Goal: Task Accomplishment & Management: Complete application form

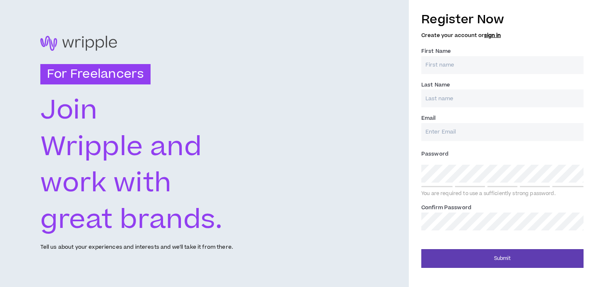
click at [441, 64] on input "First Name *" at bounding box center [502, 65] width 162 height 18
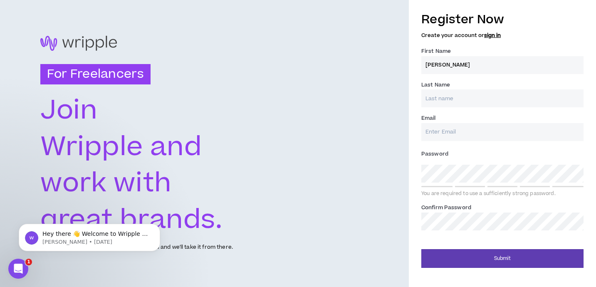
type input "[PERSON_NAME]"
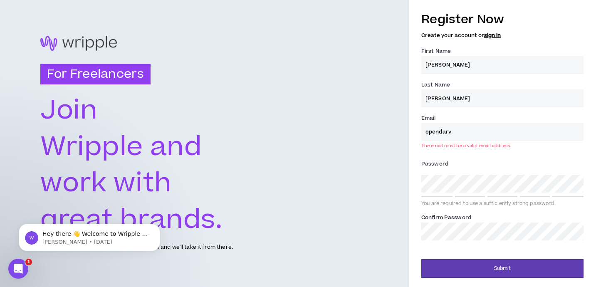
type input "[EMAIL_ADDRESS][DOMAIN_NAME]"
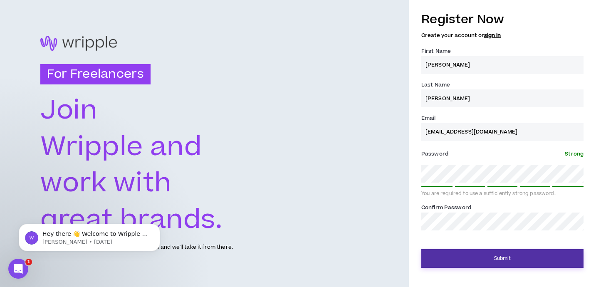
click at [486, 260] on button "Submit" at bounding box center [502, 258] width 162 height 19
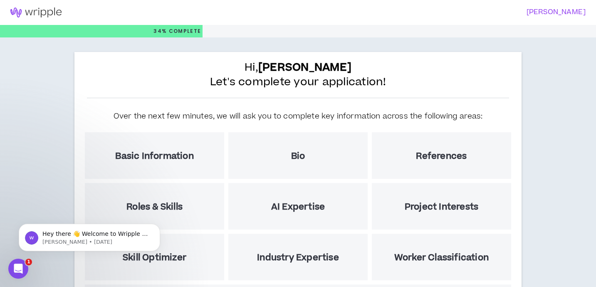
click at [159, 158] on h5 "Basic Information" at bounding box center [154, 156] width 78 height 10
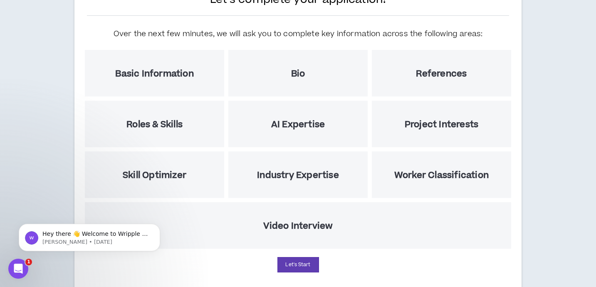
scroll to position [103, 0]
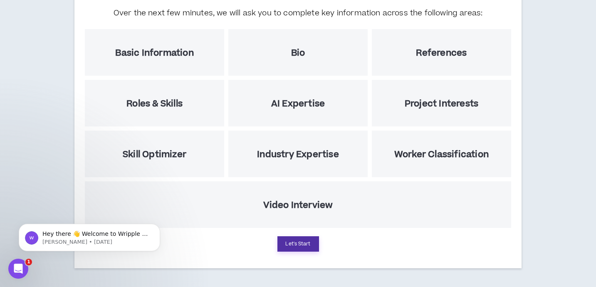
click at [292, 244] on button "Let's Start" at bounding box center [299, 243] width 42 height 15
select select "US"
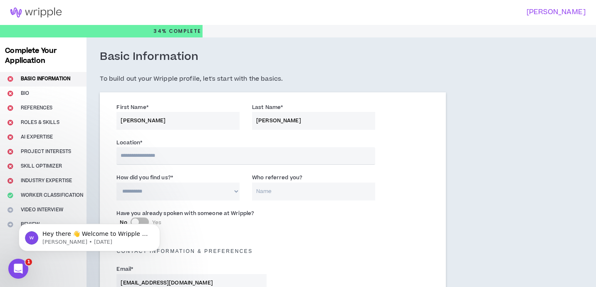
click at [191, 159] on input "text" at bounding box center [245, 155] width 258 height 17
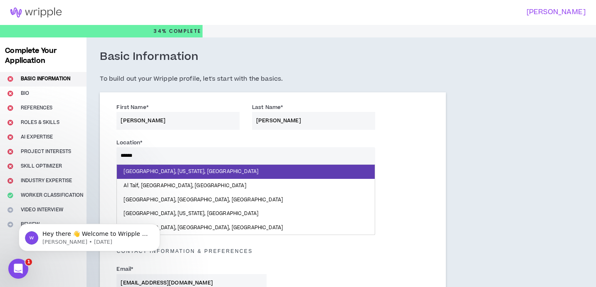
type input "*******"
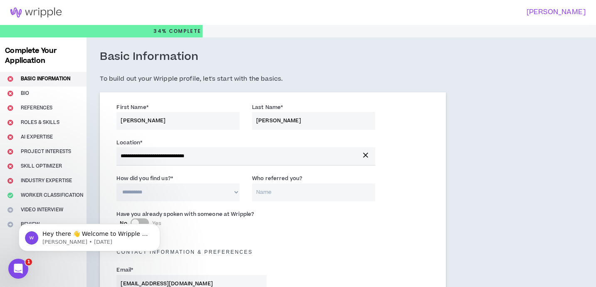
click at [145, 188] on select "**********" at bounding box center [177, 192] width 123 height 18
select select "*"
click at [116, 183] on select "**********" at bounding box center [177, 192] width 123 height 18
click at [268, 194] on input "Who referred you?" at bounding box center [313, 192] width 123 height 18
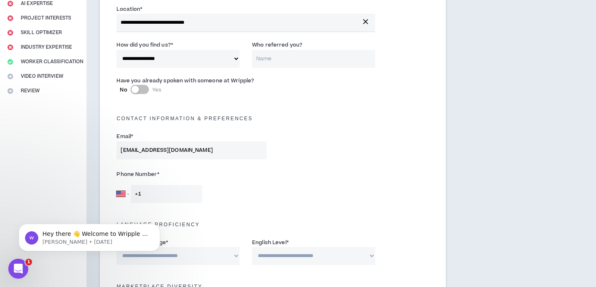
scroll to position [115, 0]
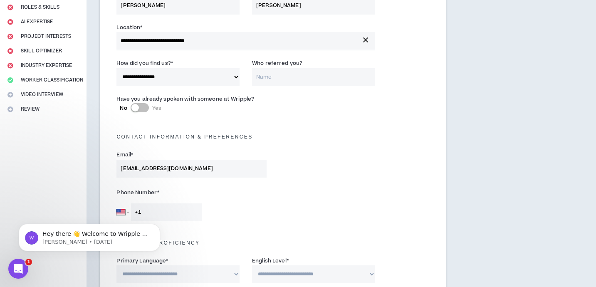
click at [142, 108] on button "No Yes" at bounding box center [140, 107] width 18 height 9
click at [314, 112] on input "Who did you speak with? *" at bounding box center [327, 113] width 96 height 18
click at [134, 105] on button "No Yes" at bounding box center [140, 107] width 18 height 9
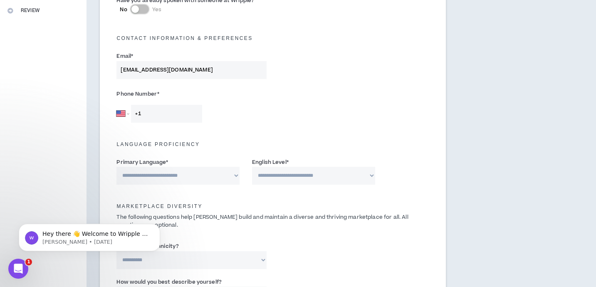
scroll to position [214, 0]
click at [206, 174] on select "**********" at bounding box center [177, 175] width 123 height 18
select select "*******"
click at [116, 166] on select "**********" at bounding box center [177, 175] width 123 height 18
click at [277, 182] on select "**********" at bounding box center [313, 175] width 123 height 18
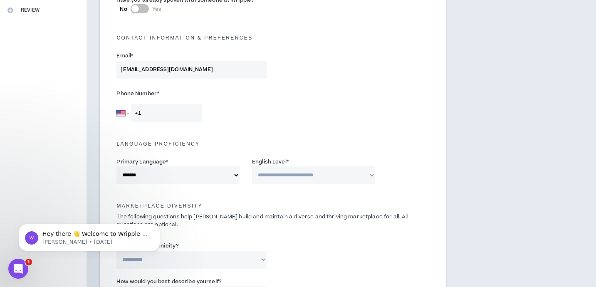
select select "*"
click at [252, 166] on select "**********" at bounding box center [313, 175] width 123 height 18
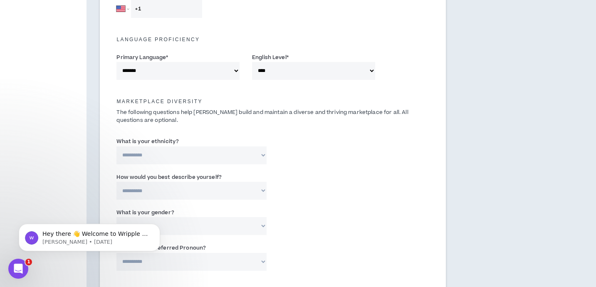
scroll to position [320, 0]
click at [236, 159] on select "**********" at bounding box center [191, 154] width 150 height 18
select select "**********"
click at [116, 145] on select "**********" at bounding box center [191, 154] width 150 height 18
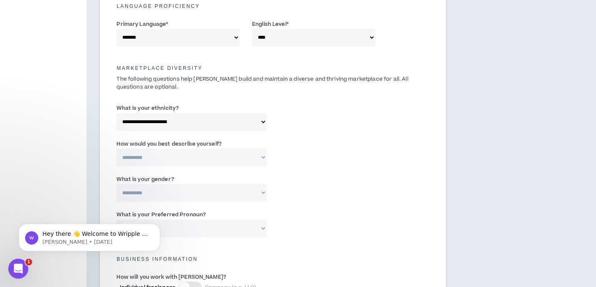
scroll to position [352, 0]
click at [228, 162] on select "**********" at bounding box center [191, 157] width 150 height 18
select select "**********"
click at [116, 148] on select "**********" at bounding box center [191, 157] width 150 height 18
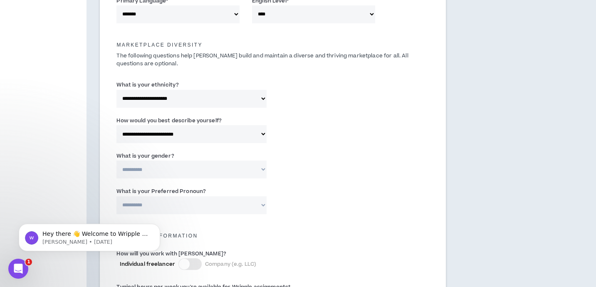
scroll to position [380, 0]
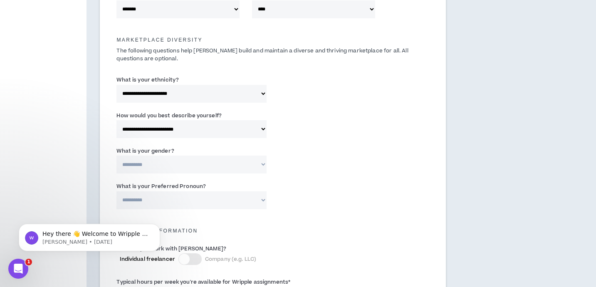
click at [224, 165] on select "**********" at bounding box center [191, 165] width 150 height 18
select select "*****"
click at [116, 156] on select "**********" at bounding box center [191, 165] width 150 height 18
click at [219, 197] on select "**********" at bounding box center [191, 200] width 150 height 18
select select "**********"
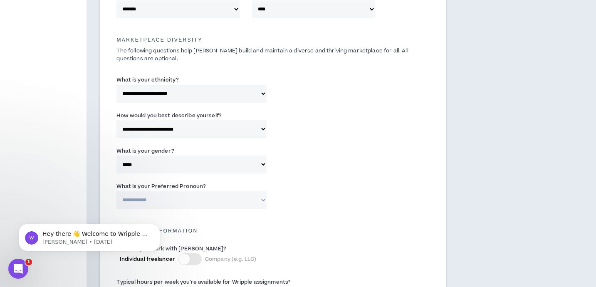
click at [116, 191] on select "**********" at bounding box center [191, 200] width 150 height 18
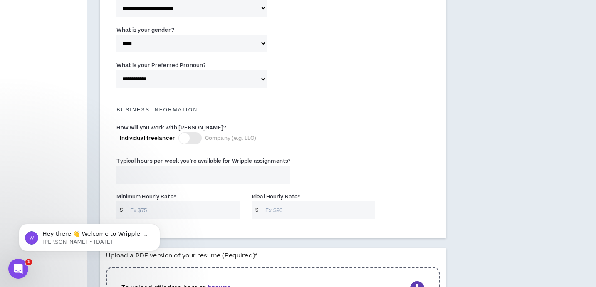
scroll to position [503, 0]
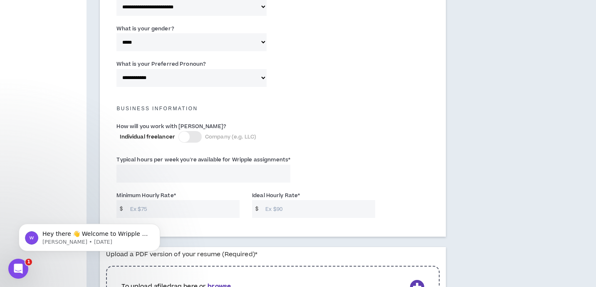
click at [197, 137] on div at bounding box center [189, 137] width 23 height 12
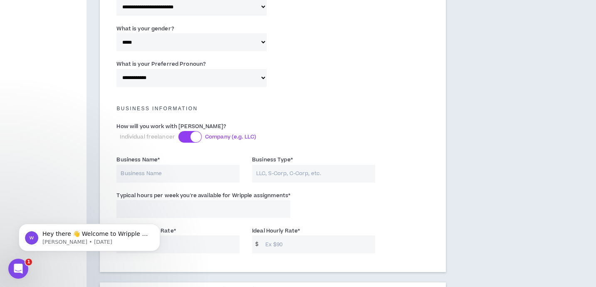
click at [188, 137] on div at bounding box center [189, 137] width 23 height 12
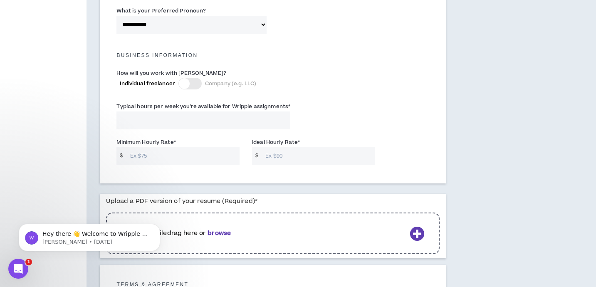
scroll to position [564, 0]
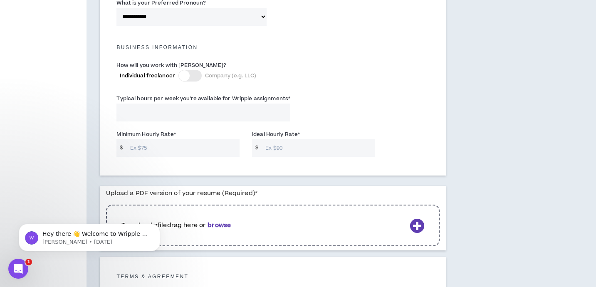
click at [186, 147] on input "Minimum Hourly Rate *" at bounding box center [183, 148] width 114 height 18
type input "36"
type input "4"
type input "46"
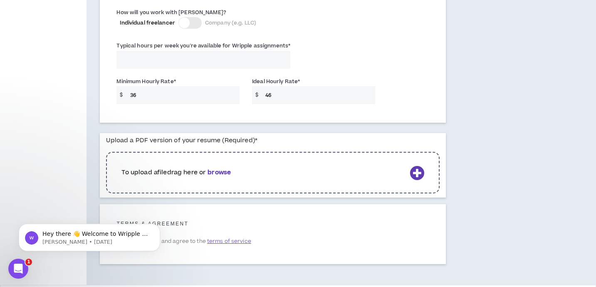
scroll to position [619, 0]
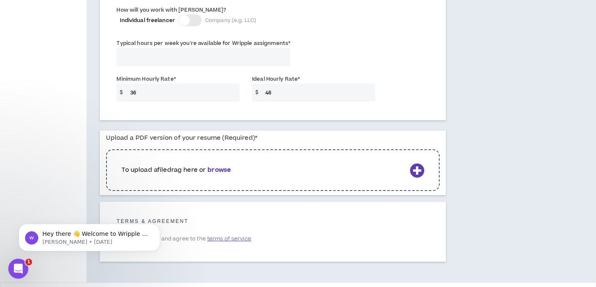
click at [227, 169] on b "browse" at bounding box center [219, 170] width 23 height 9
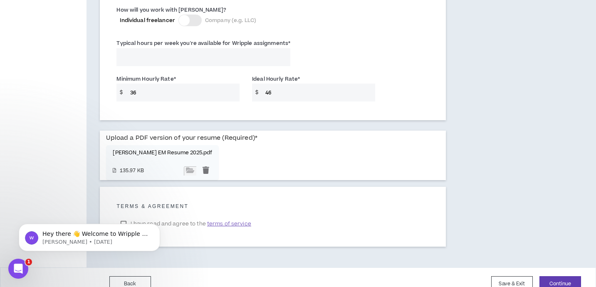
scroll to position [632, 0]
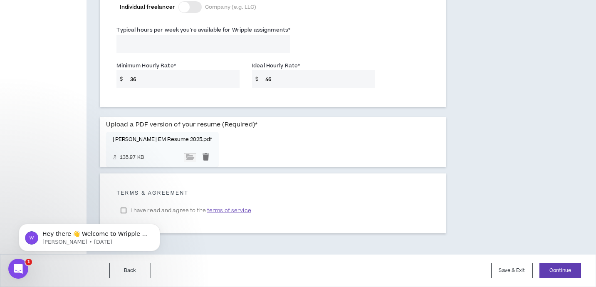
click at [125, 208] on html "Hey there 👋 Welcome to Wripple 🙌 Take a look around! If you have any questions,…" at bounding box center [89, 235] width 166 height 58
click at [123, 211] on body "Hey there 👋 Welcome to Wripple 🙌 Take a look around! If you have any questions,…" at bounding box center [90, 236] width 160 height 52
click at [124, 210] on body "Hey there 👋 Welcome to Wripple 🙌 Take a look around! If you have any questions,…" at bounding box center [90, 236] width 160 height 52
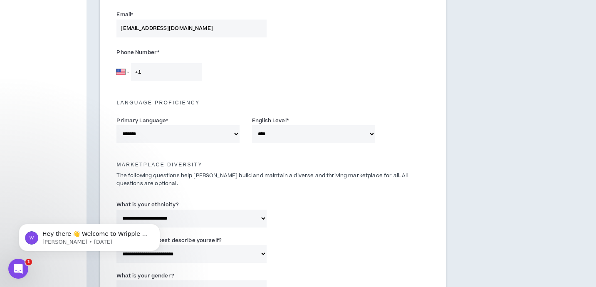
scroll to position [269, 0]
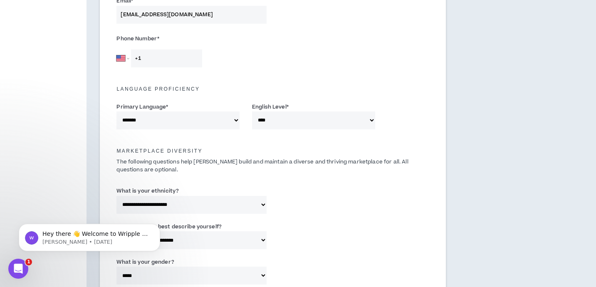
click at [165, 60] on input "+1" at bounding box center [166, 59] width 71 height 18
type input "[PHONE_NUMBER]"
click at [247, 72] on div "Phone Number * [GEOGRAPHIC_DATA] [GEOGRAPHIC_DATA] [GEOGRAPHIC_DATA] [GEOGRAPHI…" at bounding box center [272, 52] width 325 height 44
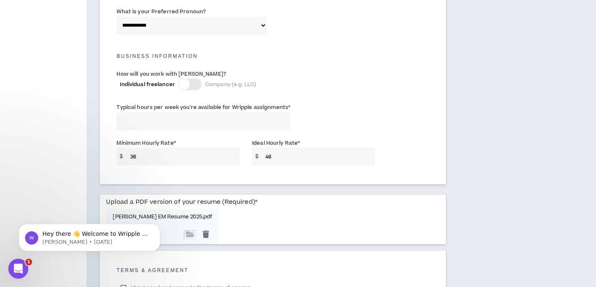
scroll to position [632, 0]
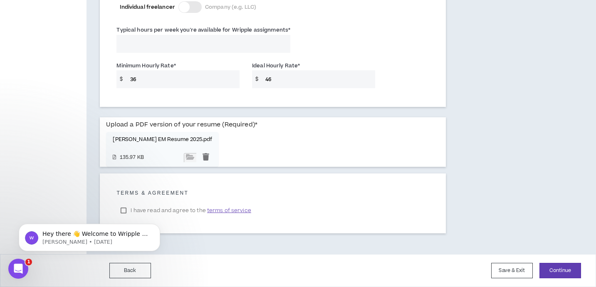
click at [124, 211] on body "Hey there 👋 Welcome to Wripple 🙌 Take a look around! If you have any questions,…" at bounding box center [90, 236] width 160 height 52
click at [226, 210] on span "terms of service" at bounding box center [229, 210] width 44 height 8
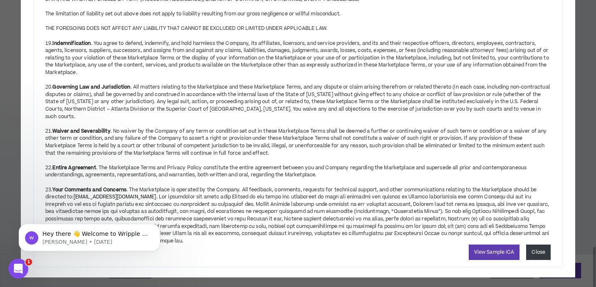
click at [533, 245] on button "Close" at bounding box center [538, 252] width 25 height 15
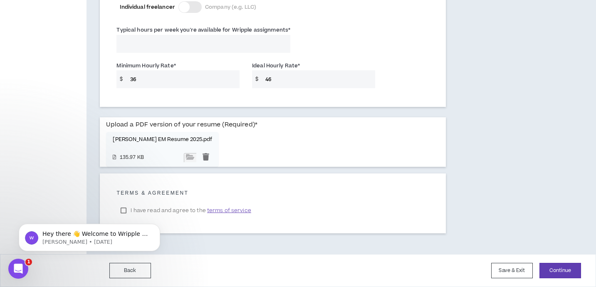
click at [124, 211] on body "Hey there 👋 Welcome to Wripple 🙌 Take a look around! If you have any questions,…" at bounding box center [90, 236] width 160 height 52
click at [124, 211] on div "Hey there 👋 Welcome to Wripple 🙌 Take a look around! If you have any questions,…" at bounding box center [89, 199] width 153 height 104
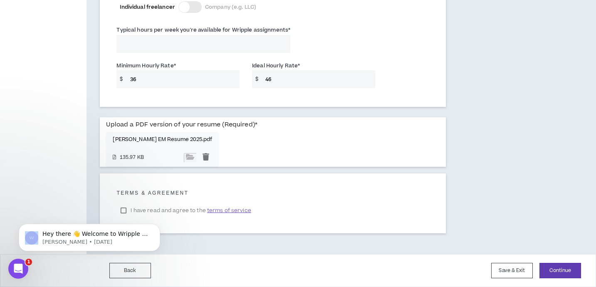
click at [124, 211] on div "Hey there 👋 Welcome to Wripple 🙌 Take a look around! If you have any questions,…" at bounding box center [89, 199] width 153 height 104
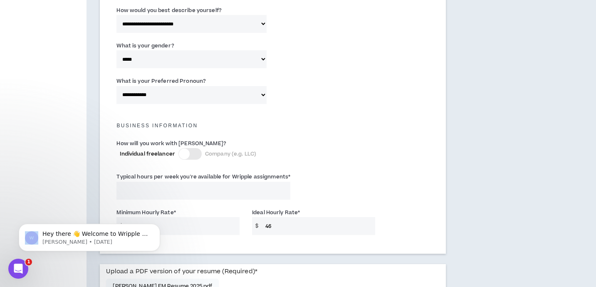
scroll to position [486, 0]
click at [228, 193] on input "Typical hours per week you're available for Wripple assignments *" at bounding box center [203, 190] width 174 height 18
type input "40"
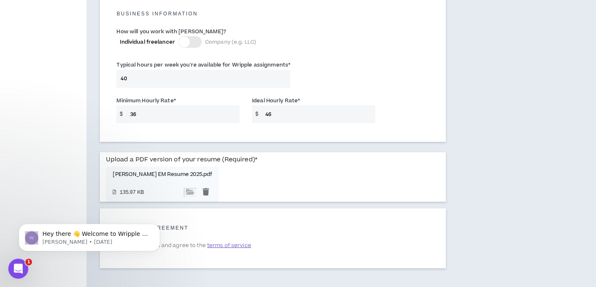
scroll to position [632, 0]
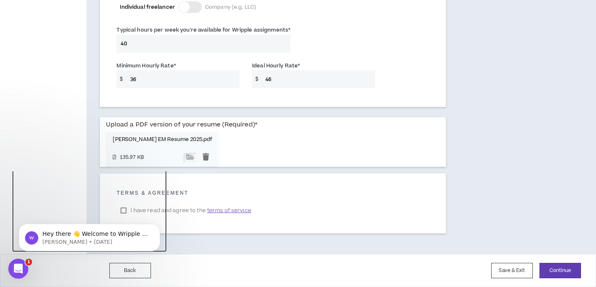
click at [122, 211] on div "Hey there 👋 Welcome to Wripple 🙌 Take a look around! If you have any questions,…" at bounding box center [89, 199] width 153 height 104
click at [124, 210] on body "Hey there 👋 Welcome to Wripple 🙌 Take a look around! If you have any questions,…" at bounding box center [90, 236] width 160 height 52
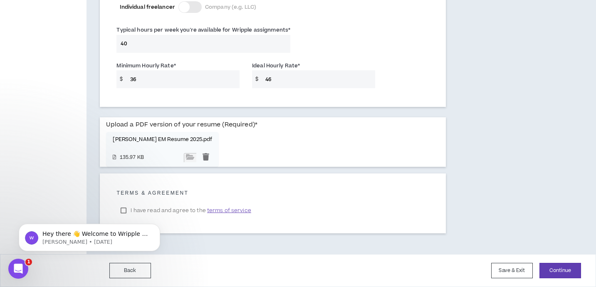
click at [125, 209] on html "Hey there 👋 Welcome to Wripple 🙌 Take a look around! If you have any questions,…" at bounding box center [89, 235] width 166 height 58
click at [156, 226] on icon "Dismiss notification" at bounding box center [158, 226] width 5 height 5
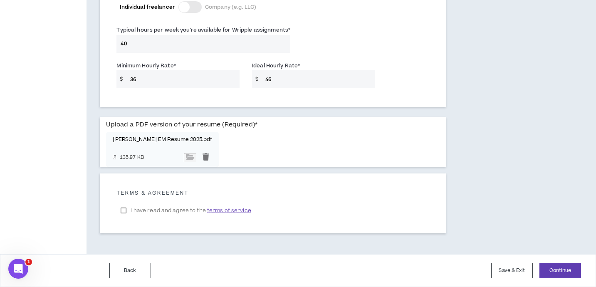
click at [124, 211] on label "I have read and agree to the terms of service" at bounding box center [185, 210] width 139 height 12
click at [549, 268] on button "Continue" at bounding box center [561, 270] width 42 height 15
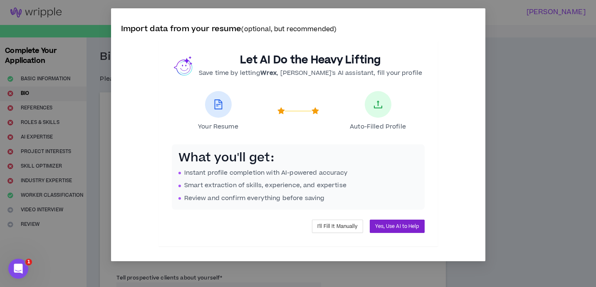
click at [407, 226] on span "Yes, Use AI to Help" at bounding box center [397, 227] width 44 height 8
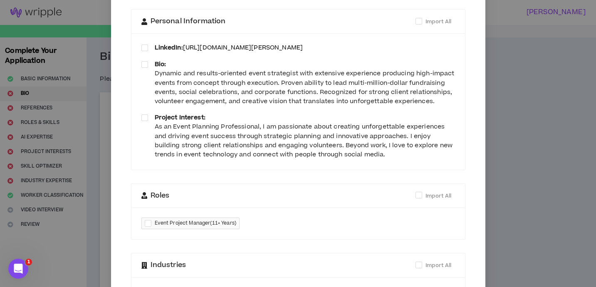
scroll to position [65, 0]
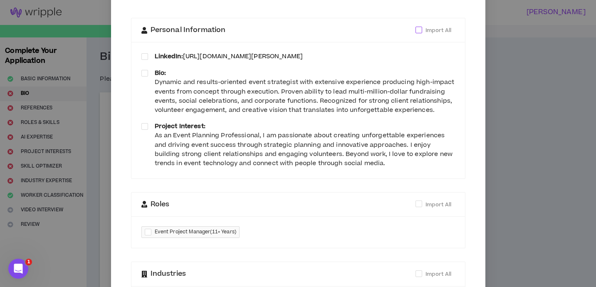
click at [419, 30] on span at bounding box center [419, 30] width 7 height 7
click at [416, 206] on span at bounding box center [419, 204] width 7 height 7
checkbox input "****"
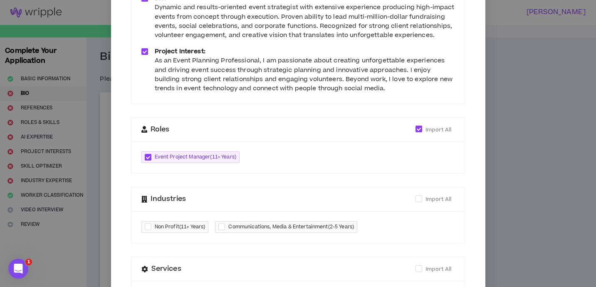
scroll to position [143, 0]
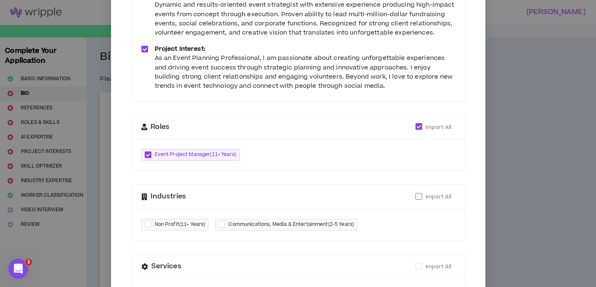
click at [417, 197] on span at bounding box center [419, 196] width 7 height 7
checkbox input "****"
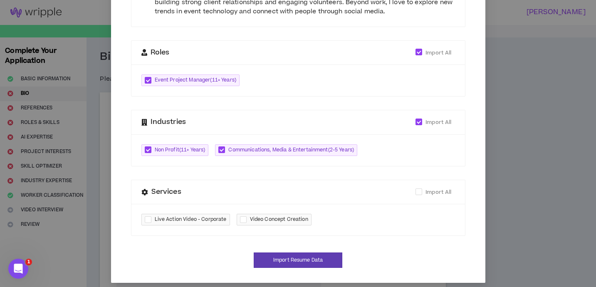
scroll to position [223, 0]
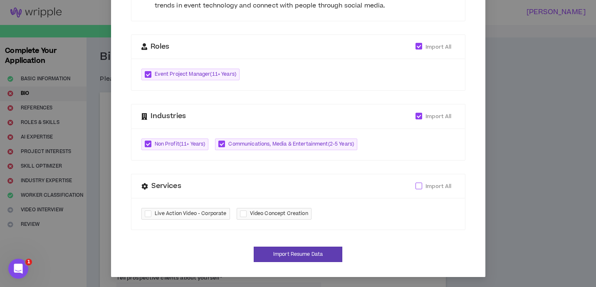
click at [418, 188] on span at bounding box center [419, 186] width 7 height 7
checkbox input "****"
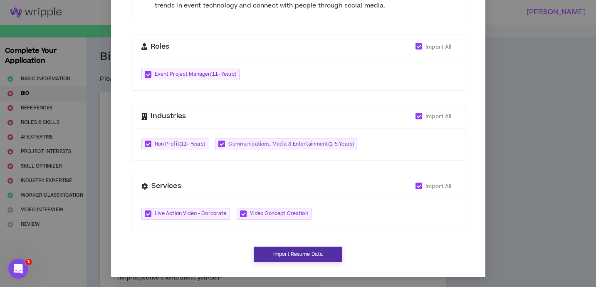
click at [326, 253] on button "Import Resume Data" at bounding box center [298, 254] width 89 height 15
type input "[URL][DOMAIN_NAME][PERSON_NAME]"
type textarea "**********"
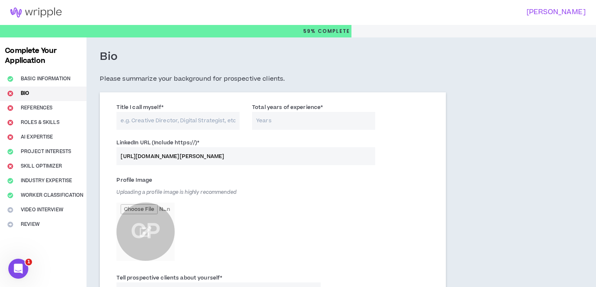
scroll to position [215, 0]
click at [183, 121] on input "Title I call myself *" at bounding box center [177, 121] width 123 height 18
type input "Event Manager"
type input "20"
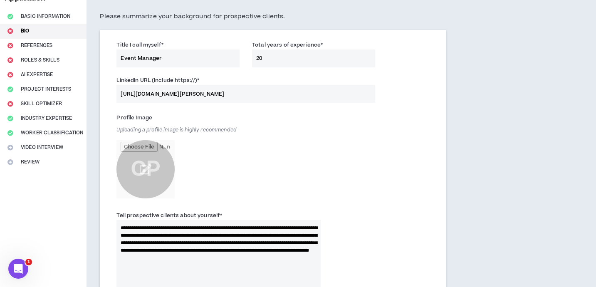
scroll to position [64, 0]
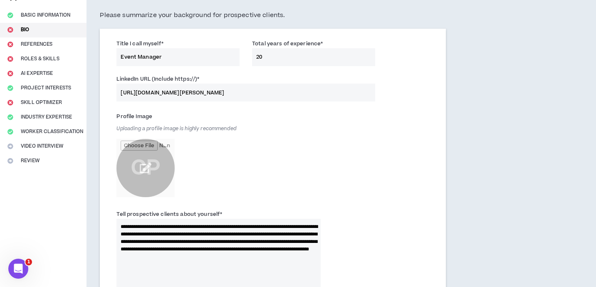
click at [144, 168] on input "file" at bounding box center [145, 168] width 58 height 58
click at [149, 166] on input "file" at bounding box center [145, 168] width 58 height 58
click at [149, 160] on input "file" at bounding box center [145, 168] width 58 height 58
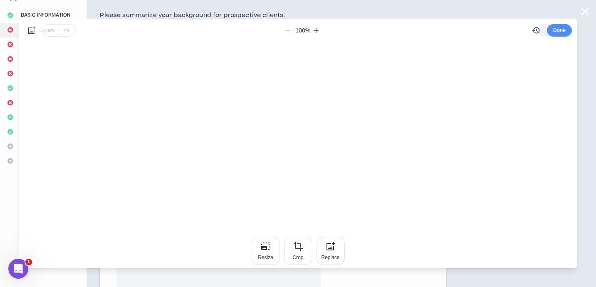
scroll to position [0, 0]
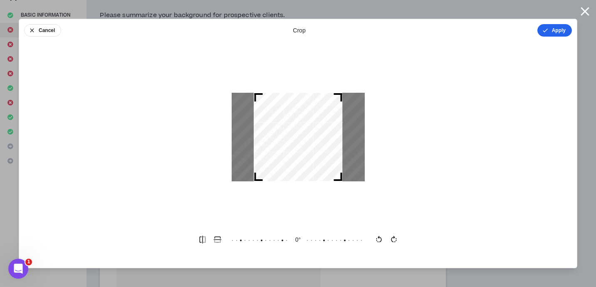
click at [550, 32] on button "Apply" at bounding box center [555, 30] width 35 height 12
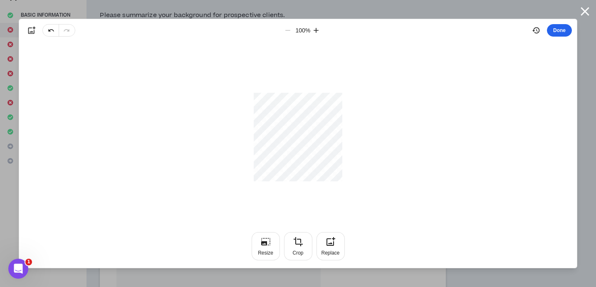
click at [558, 29] on button "Done" at bounding box center [559, 30] width 25 height 12
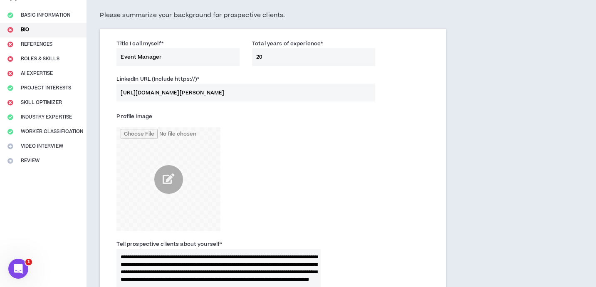
click at [389, 157] on div "Profile Image" at bounding box center [272, 173] width 325 height 130
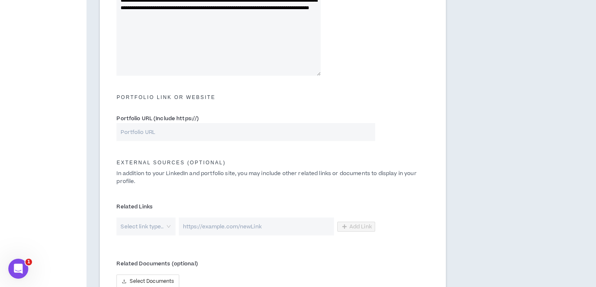
scroll to position [392, 0]
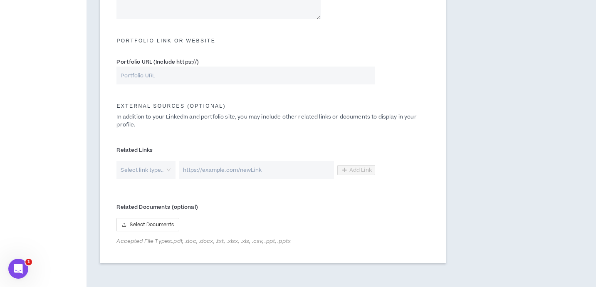
click at [140, 72] on input "Portfolio URL (Include https://)" at bounding box center [245, 76] width 258 height 18
paste input "[URL][DOMAIN_NAME]"
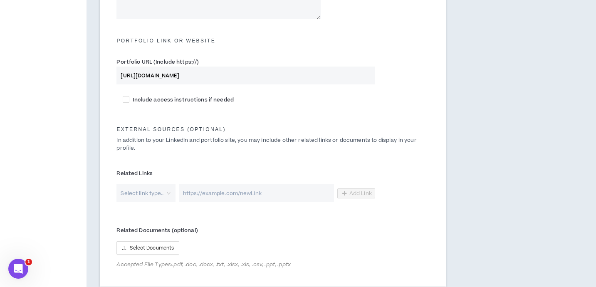
type input "[URL][DOMAIN_NAME]"
click at [191, 114] on div "Include access instructions if needed" at bounding box center [272, 102] width 325 height 23
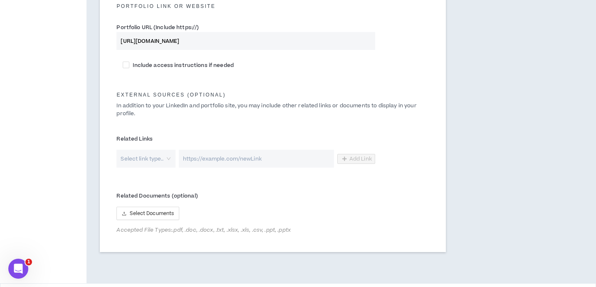
scroll to position [427, 0]
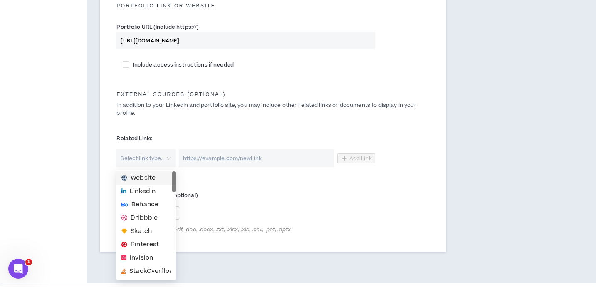
click at [170, 155] on div "Select link type.." at bounding box center [145, 158] width 59 height 18
click at [152, 175] on span "Website" at bounding box center [143, 177] width 25 height 9
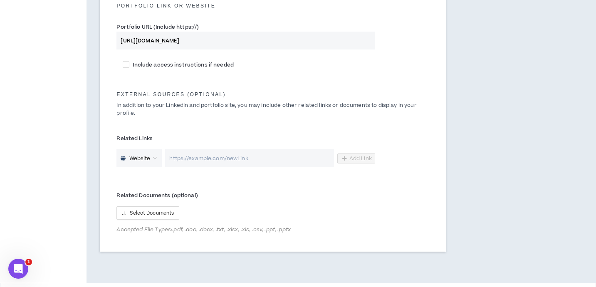
click at [182, 159] on input "url" at bounding box center [249, 158] width 169 height 18
paste input "[URL][DOMAIN_NAME]"
type input "[URL][DOMAIN_NAME]"
drag, startPoint x: 240, startPoint y: 43, endPoint x: 84, endPoint y: 36, distance: 155.3
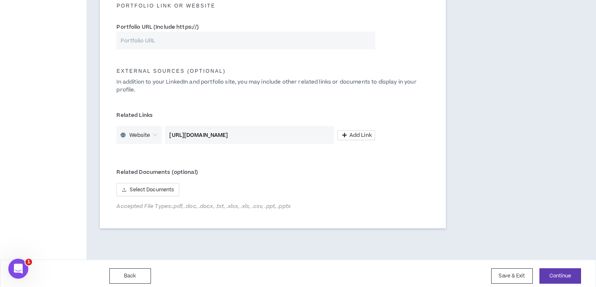
click at [284, 109] on label "Related Links" at bounding box center [245, 115] width 258 height 13
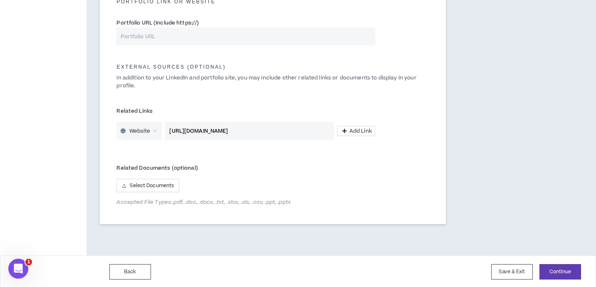
scroll to position [432, 0]
click at [553, 270] on button "Continue" at bounding box center [561, 270] width 42 height 15
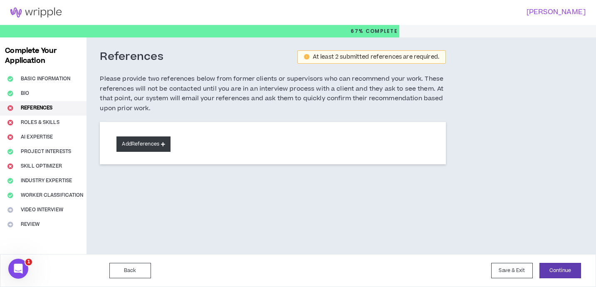
click at [153, 145] on button "Add References" at bounding box center [143, 143] width 54 height 15
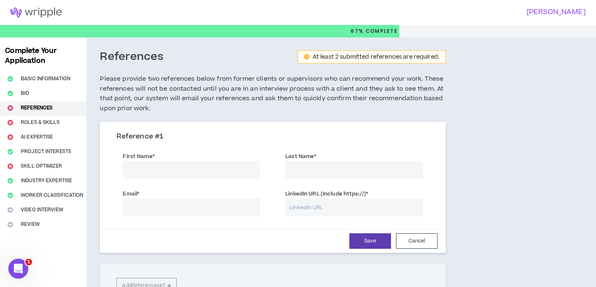
click at [211, 173] on input "First Name *" at bounding box center [192, 170] width 138 height 18
type input "[PERSON_NAME]"
type input "Hill"
paste input "[PERSON_NAME][EMAIL_ADDRESS][PERSON_NAME][MEDICAL_DATA][DOMAIN_NAME] 678.517.52…"
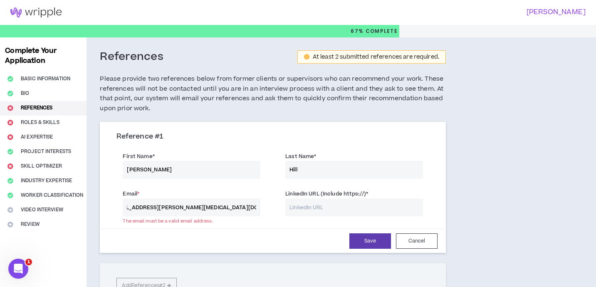
scroll to position [0, 274]
drag, startPoint x: 212, startPoint y: 208, endPoint x: 103, endPoint y: 201, distance: 109.2
click at [103, 201] on div "Reference # 1 First Name * [PERSON_NAME] Last Name * [PERSON_NAME] Email * [PER…" at bounding box center [273, 188] width 346 height 129
type input "678.517.5212 dap"
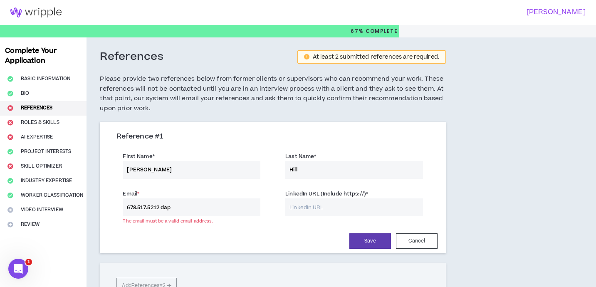
drag, startPoint x: 186, startPoint y: 207, endPoint x: 67, endPoint y: 191, distance: 120.0
click at [67, 191] on div "Complete Your Application Basic Information Bio References Roles & Skills AI Ex…" at bounding box center [298, 192] width 596 height 310
paste input "[PERSON_NAME][EMAIL_ADDRESS][PERSON_NAME][MEDICAL_DATA][DOMAIN_NAME]"
type input "[PERSON_NAME][EMAIL_ADDRESS][PERSON_NAME][MEDICAL_DATA][DOMAIN_NAME]"
click at [301, 208] on input "LinkedIn URL (Include https://) *" at bounding box center [354, 207] width 138 height 18
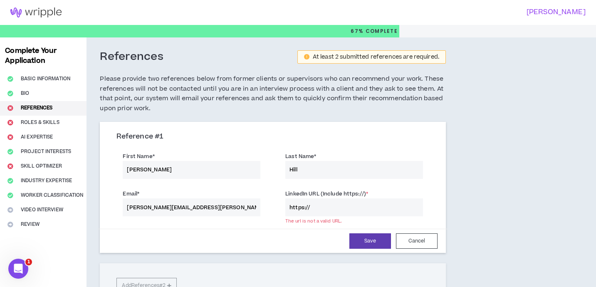
paste input "[URL][DOMAIN_NAME]"
drag, startPoint x: 309, startPoint y: 207, endPoint x: 283, endPoint y: 206, distance: 25.8
click at [283, 206] on div "LinkedIn URL (Include https://) * https://[URL][DOMAIN_NAME]" at bounding box center [354, 202] width 150 height 27
type input "[URL][DOMAIN_NAME]"
click at [276, 222] on div "Email * [PERSON_NAME][EMAIL_ADDRESS][PERSON_NAME][MEDICAL_DATA][DOMAIN_NAME] Li…" at bounding box center [272, 203] width 325 height 37
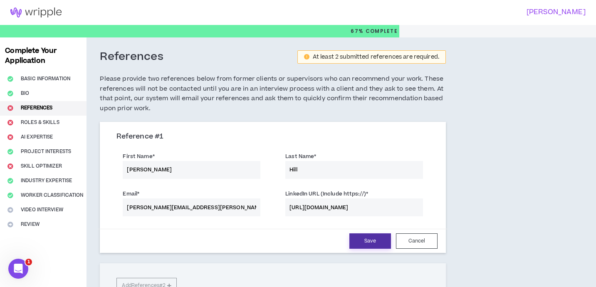
click at [362, 238] on button "Save" at bounding box center [370, 240] width 42 height 15
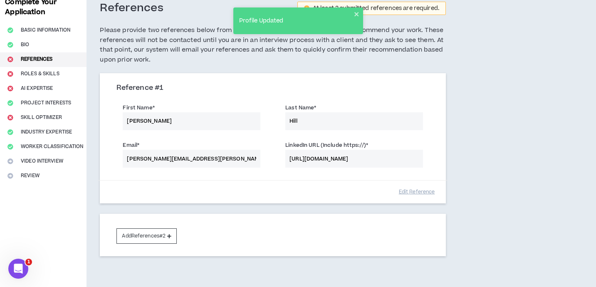
scroll to position [55, 0]
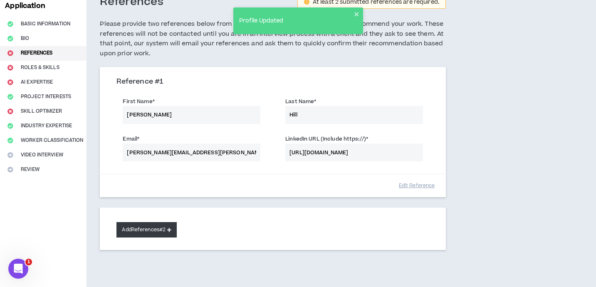
click at [167, 232] on button "Add References #2" at bounding box center [146, 229] width 60 height 15
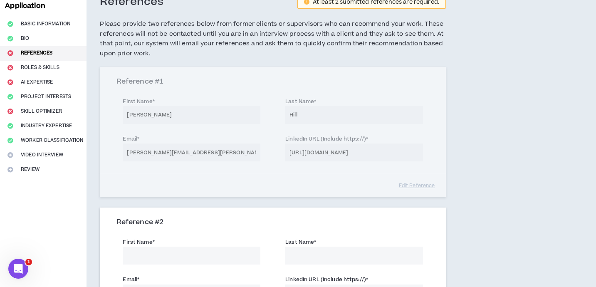
click at [176, 257] on input "First Name *" at bounding box center [192, 256] width 138 height 18
type input "[PERSON_NAME]"
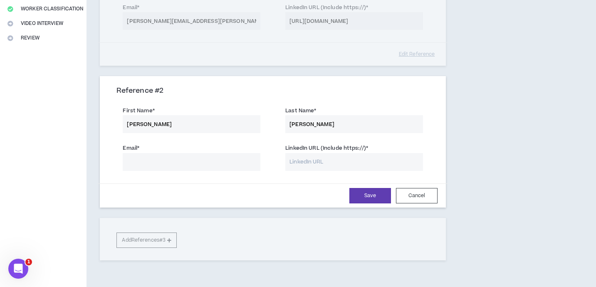
scroll to position [205, 0]
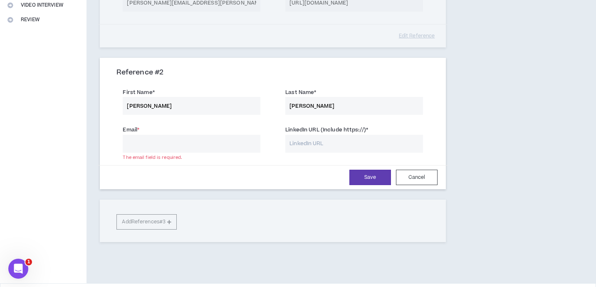
paste input "[EMAIL_ADDRESS][DOMAIN_NAME]"
type input "[EMAIL_ADDRESS][DOMAIN_NAME]"
click at [292, 142] on input "LinkedIn URL (Include https://) *" at bounding box center [354, 144] width 138 height 18
paste input "[URL][DOMAIN_NAME][PERSON_NAME]"
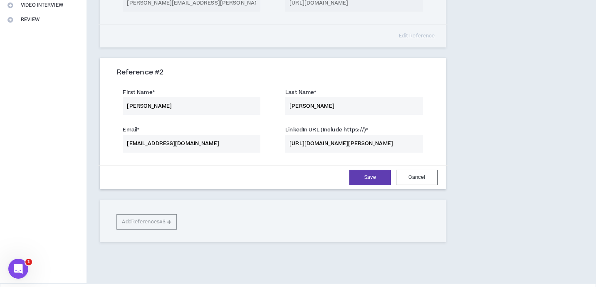
scroll to position [0, 20]
type input "[URL][DOMAIN_NAME][PERSON_NAME]"
click at [359, 174] on button "Save" at bounding box center [370, 177] width 42 height 15
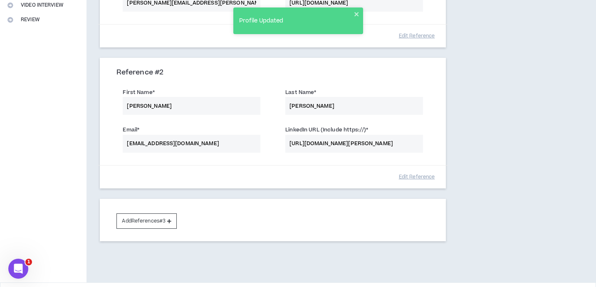
scroll to position [233, 0]
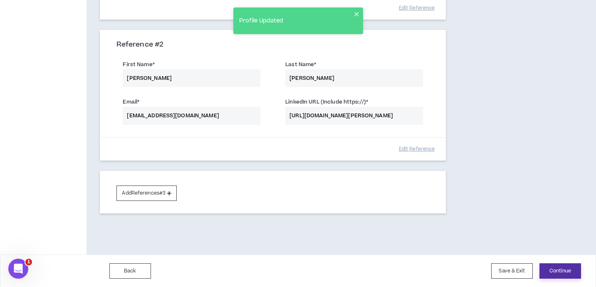
click at [548, 272] on button "Continue" at bounding box center [561, 270] width 42 height 15
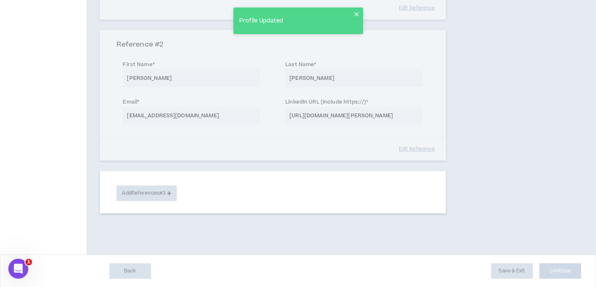
select select "***"
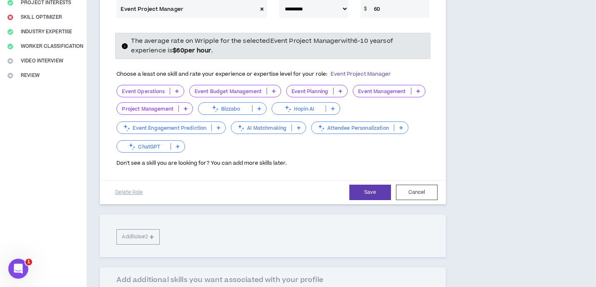
scroll to position [159, 0]
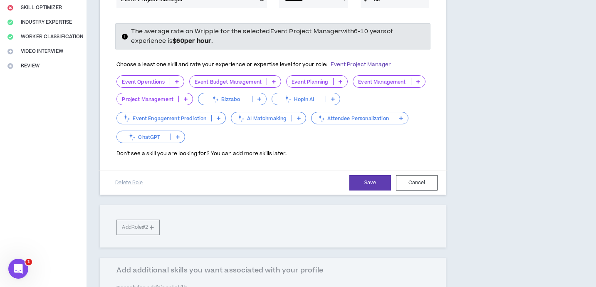
click at [179, 78] on p at bounding box center [177, 81] width 14 height 7
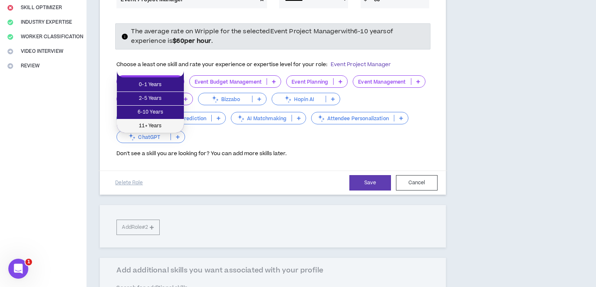
click at [165, 129] on span "11+ Years" at bounding box center [150, 125] width 57 height 9
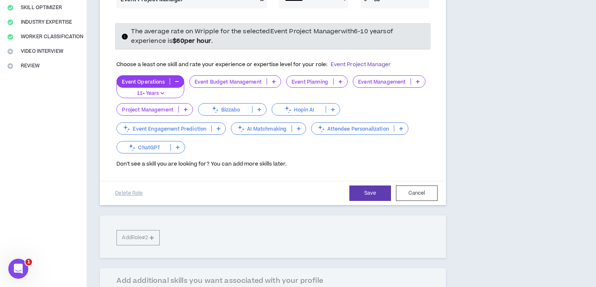
click at [270, 78] on p at bounding box center [274, 81] width 14 height 7
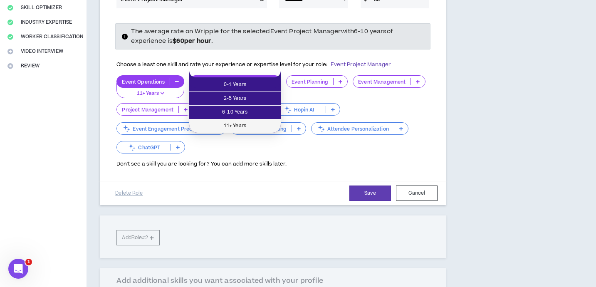
click at [239, 127] on span "11+ Years" at bounding box center [235, 125] width 82 height 9
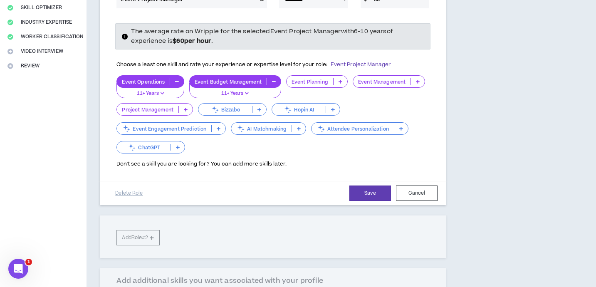
click at [338, 78] on p at bounding box center [341, 81] width 14 height 7
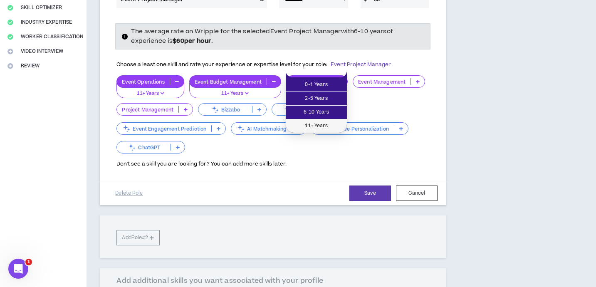
click at [325, 126] on span "11+ Years" at bounding box center [316, 125] width 51 height 9
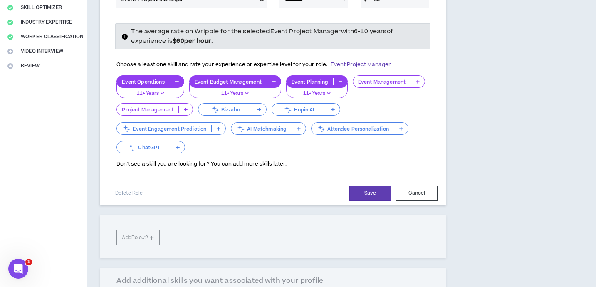
click at [419, 78] on p at bounding box center [418, 81] width 14 height 7
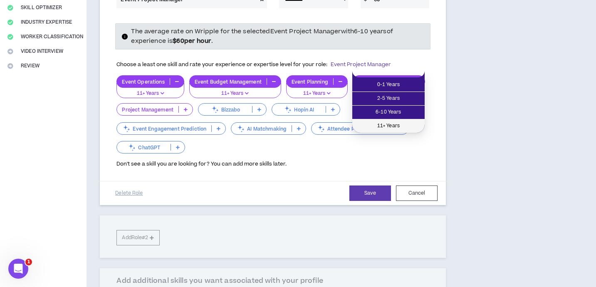
click at [394, 125] on span "11+ Years" at bounding box center [388, 125] width 62 height 9
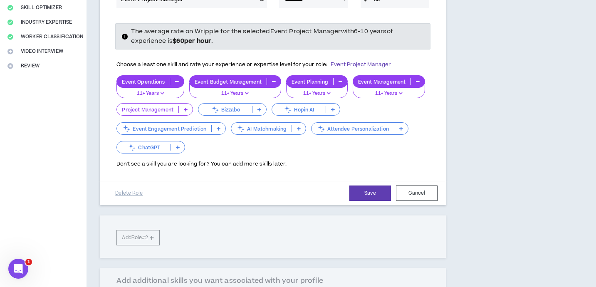
click at [187, 107] on icon at bounding box center [186, 109] width 4 height 4
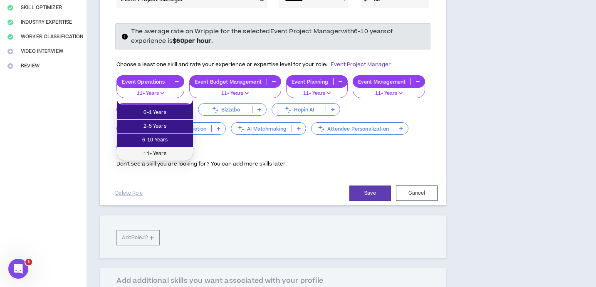
click at [166, 153] on span "11+ Years" at bounding box center [155, 153] width 66 height 9
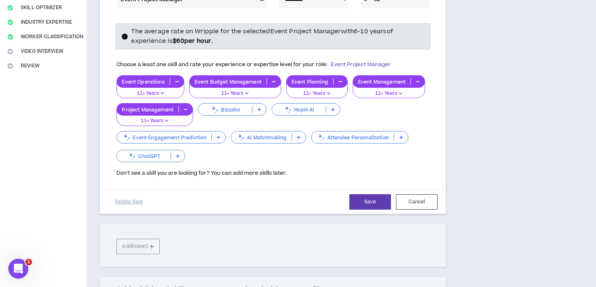
click at [399, 134] on p at bounding box center [401, 137] width 14 height 7
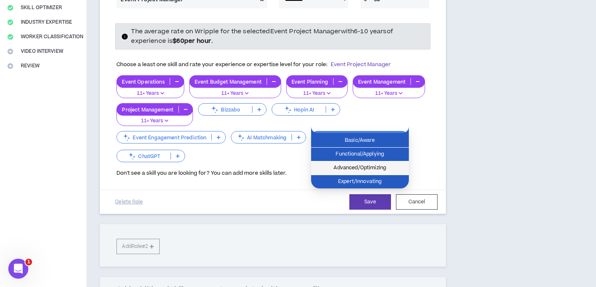
click at [363, 171] on span "Advanced/Optimizing" at bounding box center [360, 168] width 88 height 9
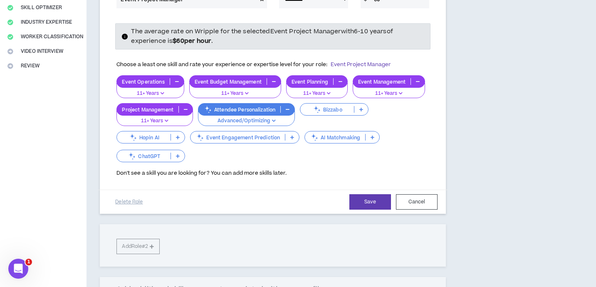
click at [181, 153] on p at bounding box center [178, 156] width 14 height 7
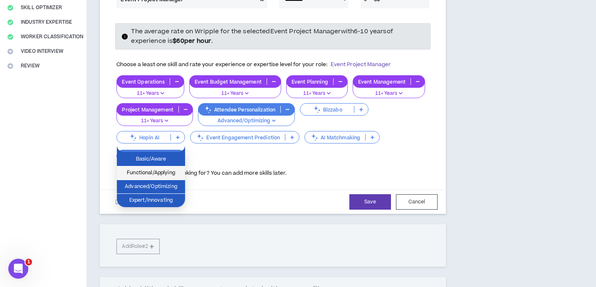
click at [173, 171] on span "Functional/Applying" at bounding box center [151, 173] width 58 height 9
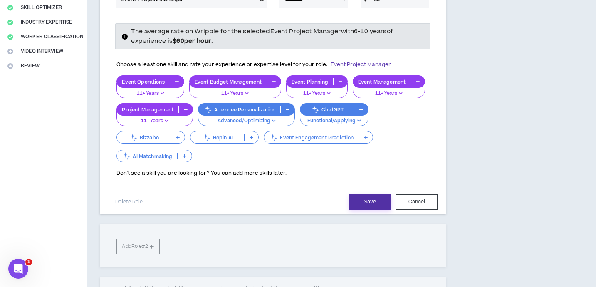
click at [364, 194] on button "Save" at bounding box center [370, 201] width 42 height 15
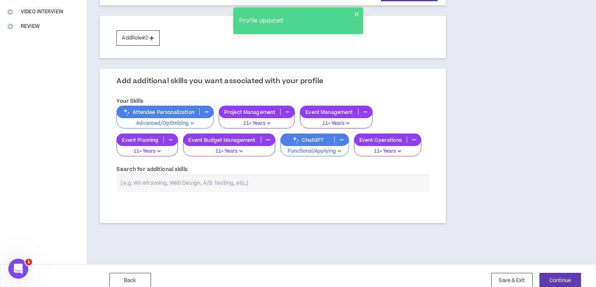
scroll to position [195, 0]
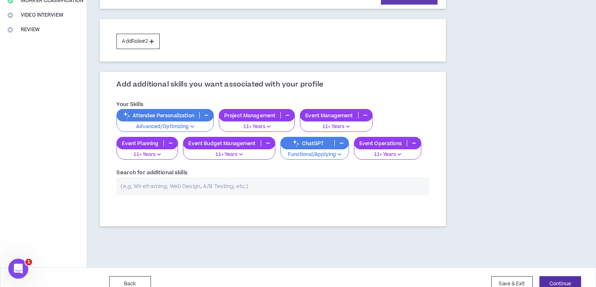
click at [550, 276] on button "Continue" at bounding box center [561, 283] width 42 height 15
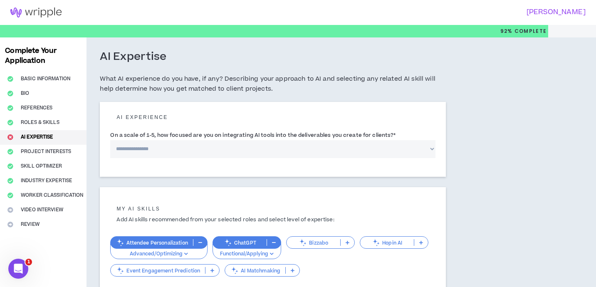
click at [308, 146] on select "**********" at bounding box center [272, 149] width 325 height 18
click at [110, 140] on select "**********" at bounding box center [272, 149] width 325 height 18
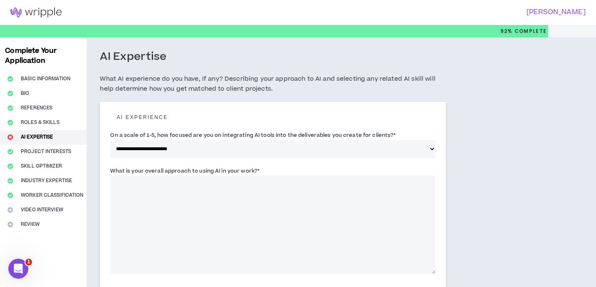
click at [324, 152] on select "**********" at bounding box center [272, 149] width 325 height 18
select select "*"
click at [110, 140] on select "**********" at bounding box center [272, 149] width 325 height 18
click at [283, 189] on textarea "What is your overall approach to using AI in your work? *" at bounding box center [272, 225] width 325 height 98
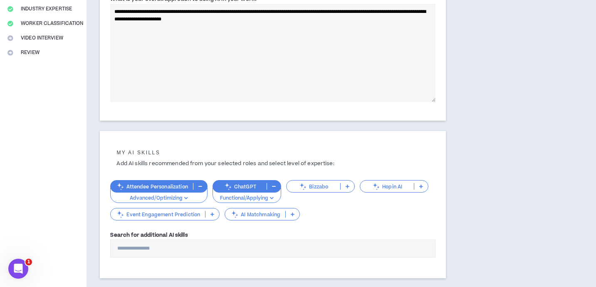
scroll to position [223, 0]
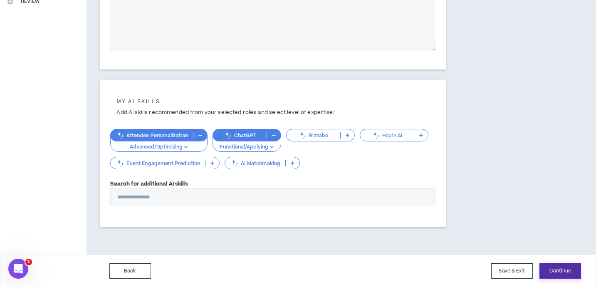
type textarea "**********"
click at [553, 270] on button "Continue" at bounding box center [561, 270] width 42 height 15
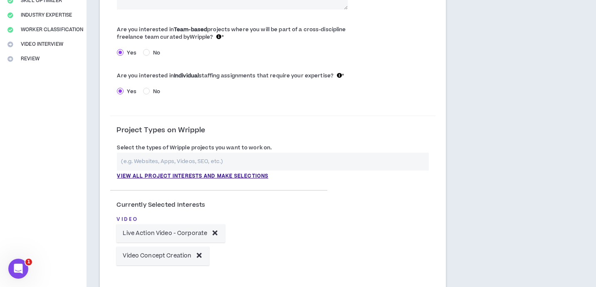
scroll to position [168, 0]
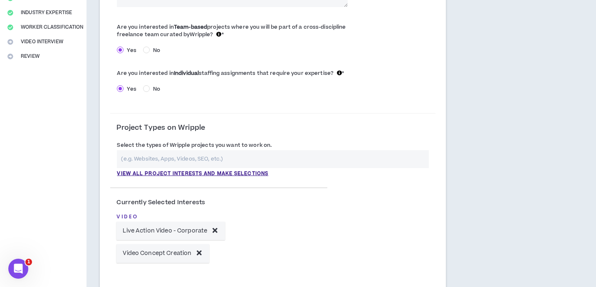
click at [341, 163] on input "text" at bounding box center [273, 159] width 312 height 18
type input "E"
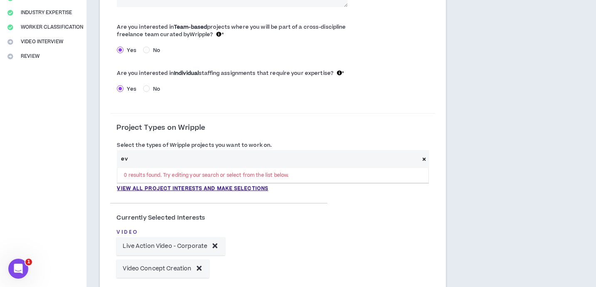
type input "e"
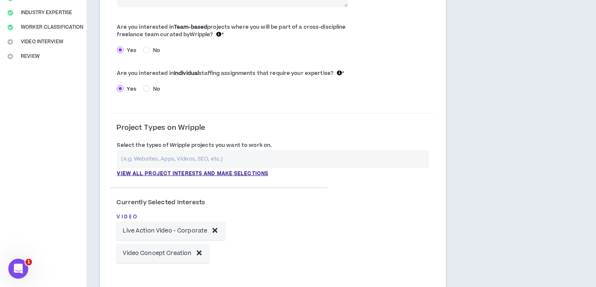
click at [431, 206] on div "Currently Selected Interests Video Live Action Video - Corporate Video Concept …" at bounding box center [272, 229] width 325 height 92
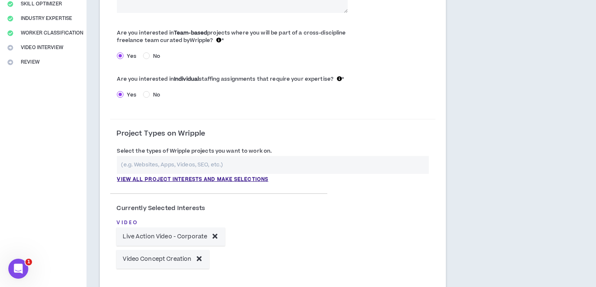
scroll to position [205, 0]
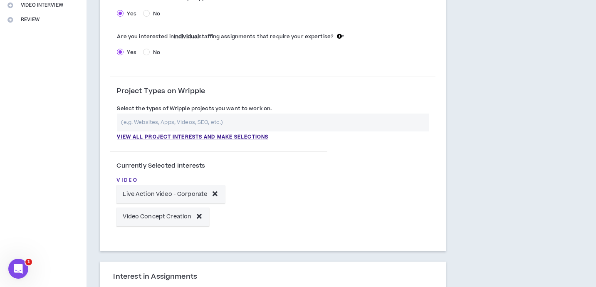
click at [215, 194] on icon at bounding box center [215, 193] width 5 height 7
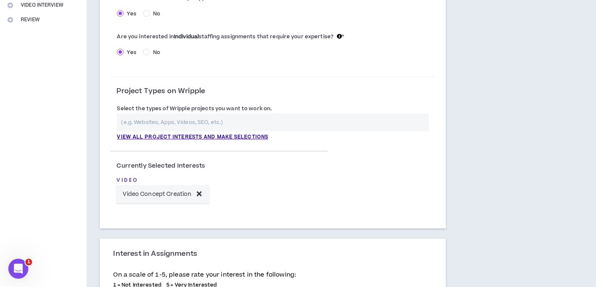
click at [197, 194] on icon at bounding box center [199, 193] width 5 height 7
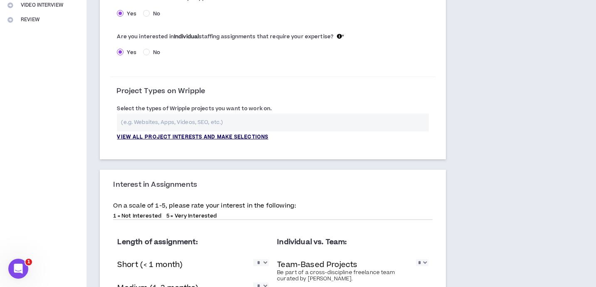
click at [251, 138] on p "View all project interests and make selections" at bounding box center [192, 137] width 151 height 7
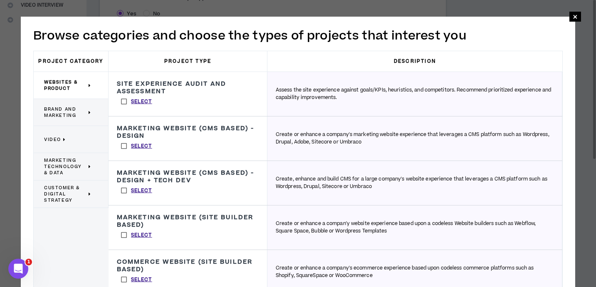
click at [70, 116] on span "Brand and Marketing" at bounding box center [65, 112] width 42 height 12
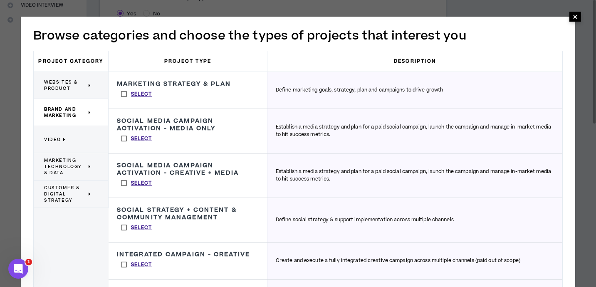
click at [571, 19] on span "×" at bounding box center [576, 17] width 12 height 10
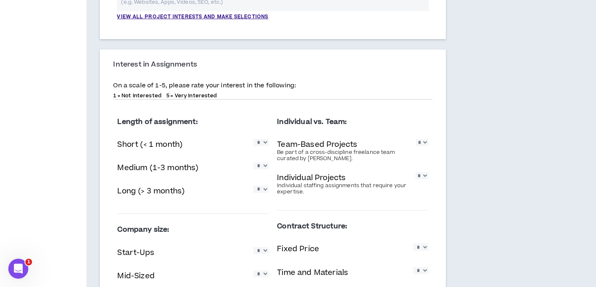
scroll to position [351, 0]
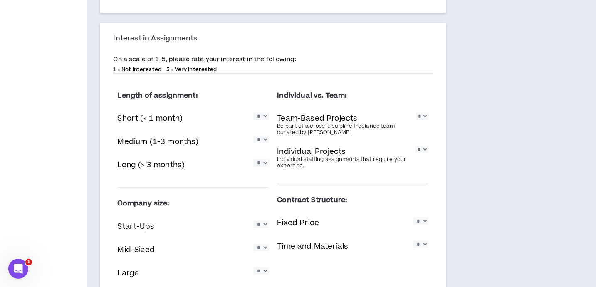
click at [263, 166] on select "* * * * *" at bounding box center [260, 162] width 15 height 7
select select "*"
click at [253, 160] on select "* * * * *" at bounding box center [260, 162] width 15 height 7
click at [422, 120] on select "* * * * *" at bounding box center [422, 116] width 12 height 7
select select "*"
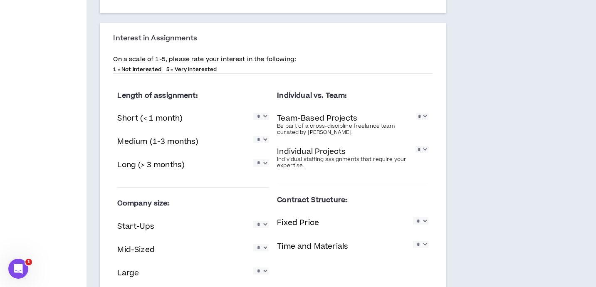
click at [416, 113] on select "* * * * *" at bounding box center [422, 116] width 12 height 7
click at [261, 139] on select "* * * * *" at bounding box center [260, 139] width 15 height 7
click at [253, 136] on select "* * * * *" at bounding box center [260, 139] width 15 height 7
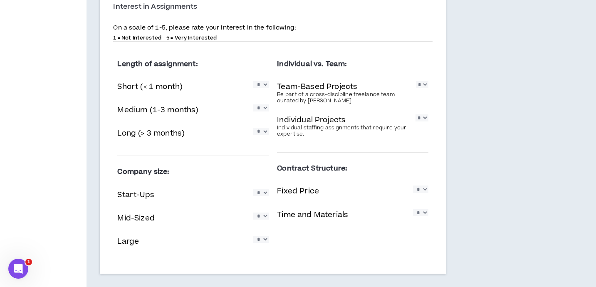
scroll to position [384, 0]
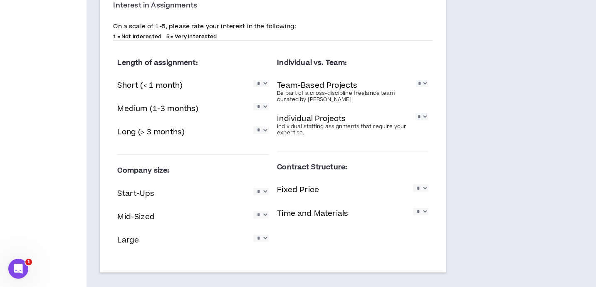
click at [420, 119] on select "* * * * *" at bounding box center [422, 116] width 13 height 7
select select "*"
click at [416, 114] on select "* * * * *" at bounding box center [422, 116] width 13 height 7
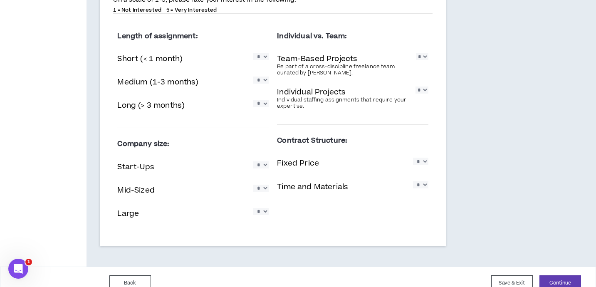
scroll to position [424, 0]
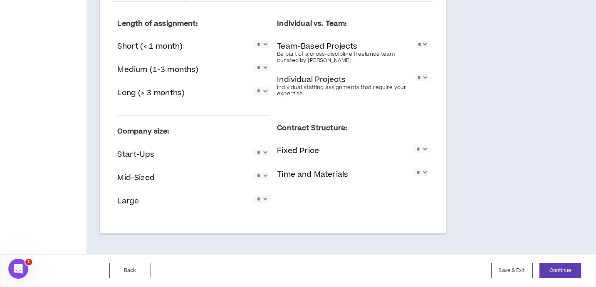
click at [263, 176] on select "* * * * *" at bounding box center [260, 175] width 15 height 7
select select "*"
click at [253, 172] on select "* * * * *" at bounding box center [260, 175] width 15 height 7
click at [259, 201] on select "* * * * *" at bounding box center [260, 199] width 15 height 7
select select "*"
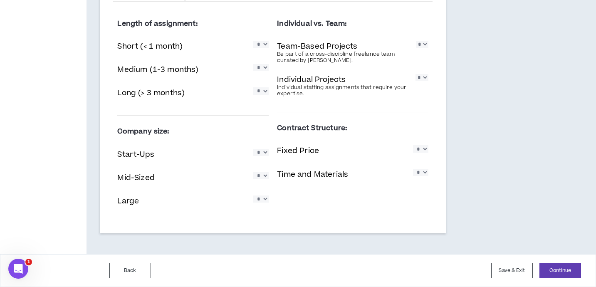
click at [253, 196] on select "* * * * *" at bounding box center [260, 199] width 15 height 7
click at [420, 149] on select "* * * * *" at bounding box center [420, 148] width 15 height 7
select select "*"
click at [413, 145] on select "* * * * *" at bounding box center [420, 148] width 15 height 7
click at [550, 268] on button "Continue" at bounding box center [561, 270] width 42 height 15
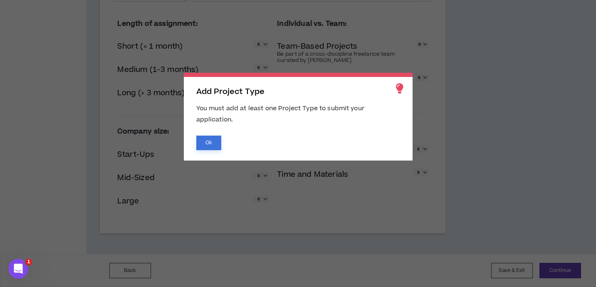
click at [213, 141] on button "Ok" at bounding box center [208, 143] width 25 height 15
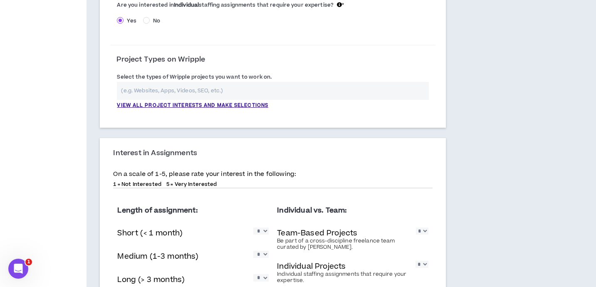
scroll to position [233, 0]
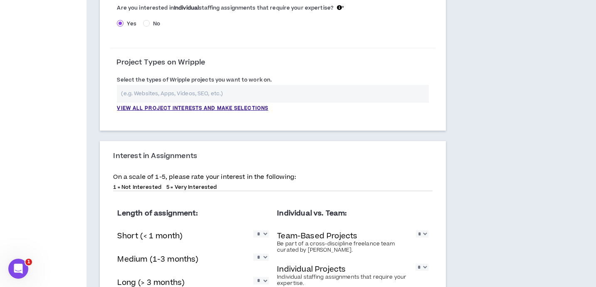
click at [204, 96] on input "text" at bounding box center [273, 94] width 312 height 18
type input "E"
click at [144, 109] on p "View all project interests and make selections" at bounding box center [192, 108] width 151 height 7
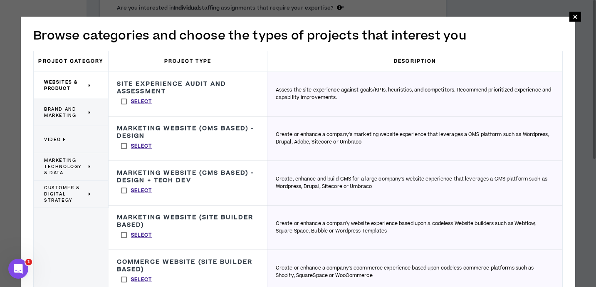
click at [61, 107] on span "Brand and Marketing" at bounding box center [65, 112] width 42 height 12
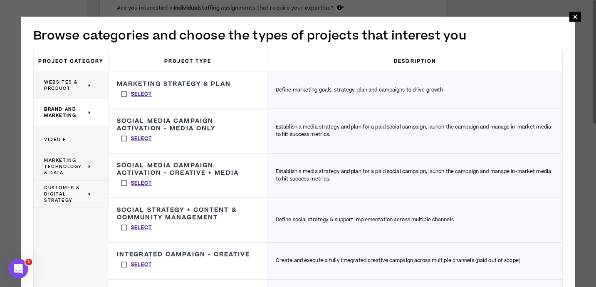
click at [64, 188] on span "Customer & Digital Strategy" at bounding box center [65, 194] width 42 height 19
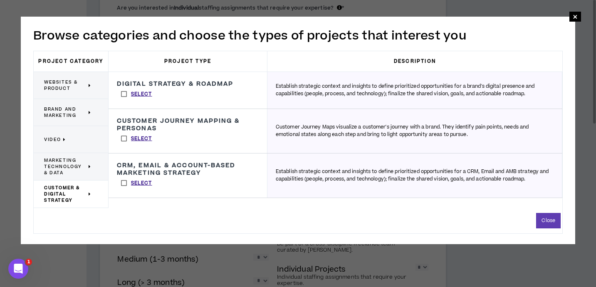
click at [62, 161] on span "Marketing Technology & Data" at bounding box center [65, 166] width 42 height 19
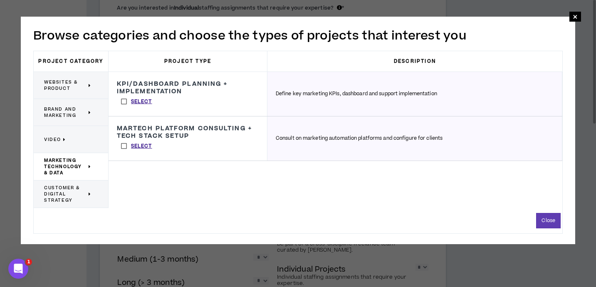
click at [61, 133] on p "Video" at bounding box center [67, 139] width 47 height 18
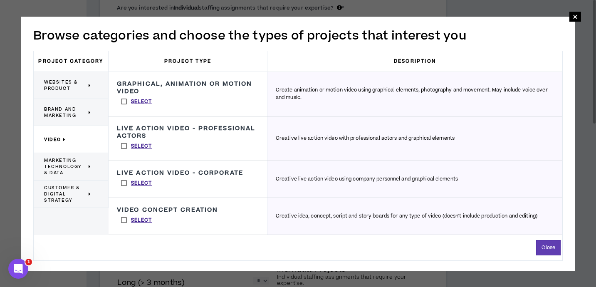
click at [61, 109] on span "Brand and Marketing" at bounding box center [65, 112] width 42 height 12
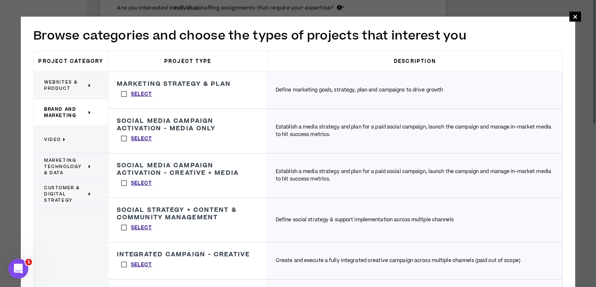
click at [124, 95] on label "Select" at bounding box center [137, 94] width 40 height 12
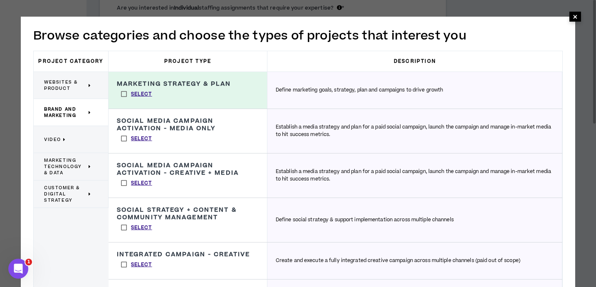
click at [577, 16] on span "×" at bounding box center [576, 17] width 12 height 10
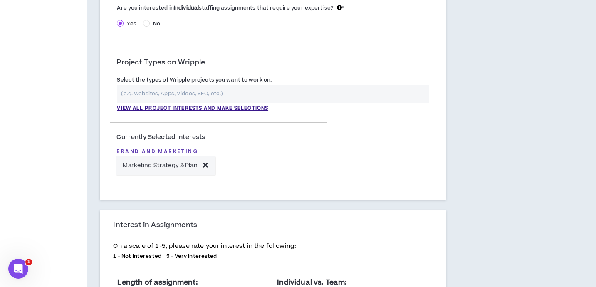
click at [243, 94] on input "text" at bounding box center [273, 94] width 312 height 18
type input "p"
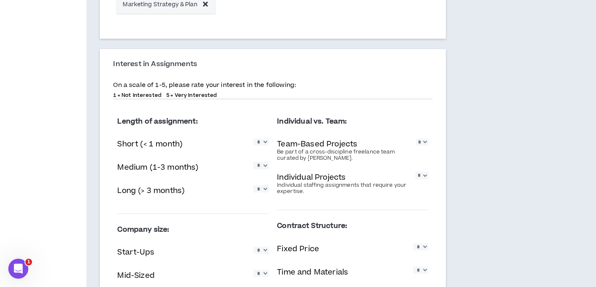
scroll to position [493, 0]
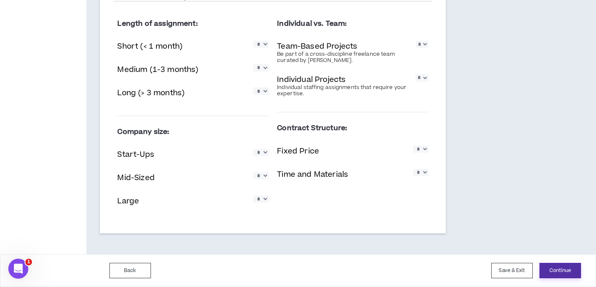
click at [551, 268] on button "Continue" at bounding box center [561, 270] width 42 height 15
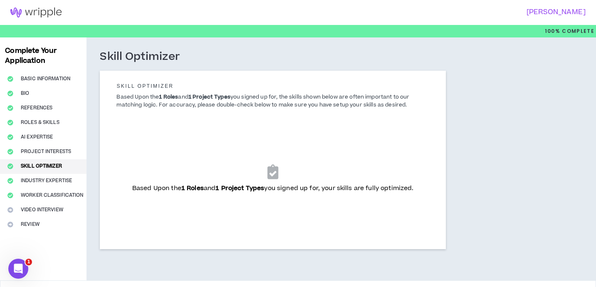
scroll to position [26, 0]
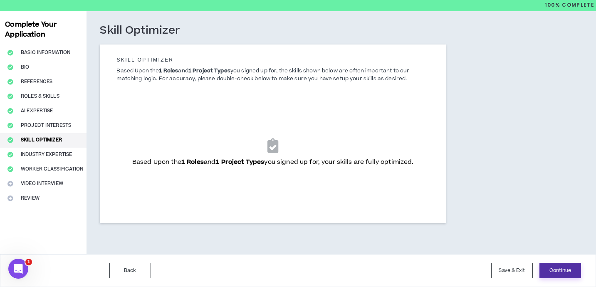
click at [551, 268] on button "Continue" at bounding box center [561, 270] width 42 height 15
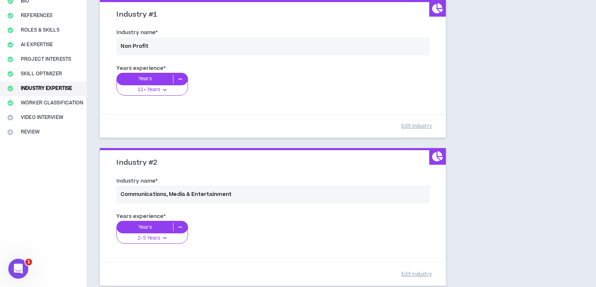
scroll to position [93, 0]
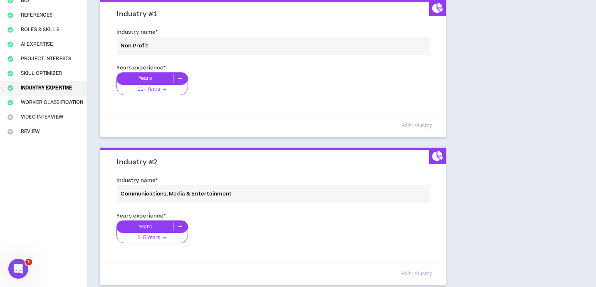
click at [255, 191] on div "Industry name * Communications, Media & Entertainment" at bounding box center [272, 191] width 325 height 35
click at [242, 191] on div "Industry name * Communications, Media & Entertainment" at bounding box center [272, 191] width 325 height 35
click at [223, 192] on div "Industry name * Communications, Media & Entertainment" at bounding box center [272, 191] width 325 height 35
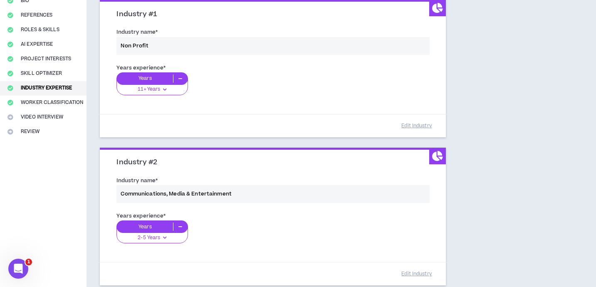
click at [221, 224] on div "Years experience * Years 2-5 Years 0-1 Years 2-5 Years 6-10 Years 11+ Years" at bounding box center [272, 232] width 325 height 47
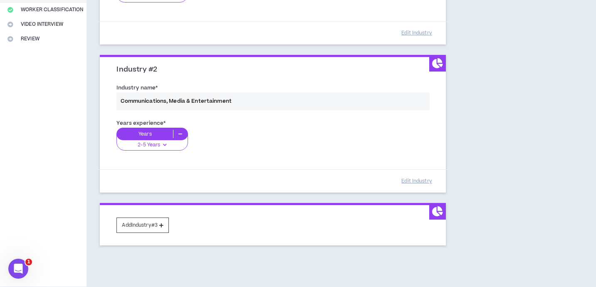
scroll to position [218, 0]
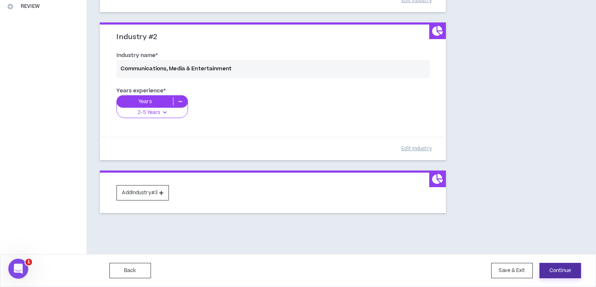
click at [554, 272] on button "Continue" at bounding box center [561, 270] width 42 height 15
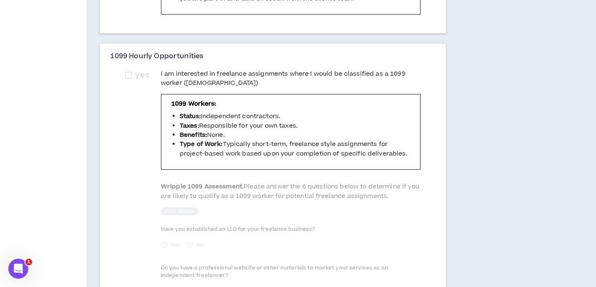
scroll to position [252, 0]
click at [131, 73] on span at bounding box center [128, 76] width 7 height 7
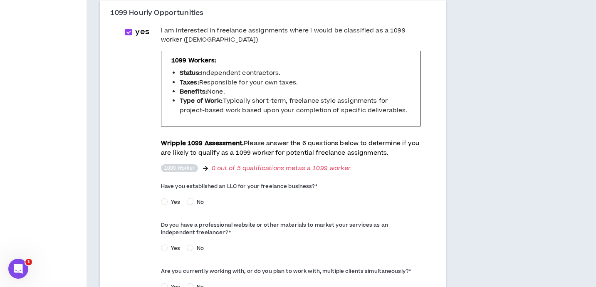
scroll to position [296, 0]
click at [168, 198] on span "Yes" at bounding box center [176, 201] width 16 height 7
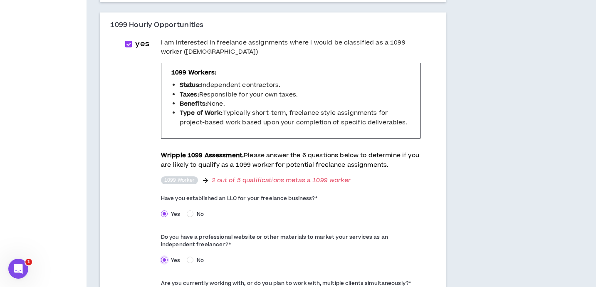
scroll to position [270, 0]
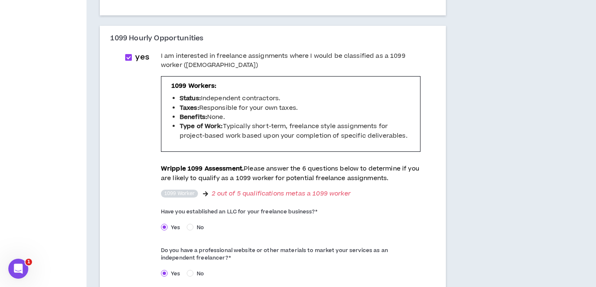
click at [131, 54] on span at bounding box center [128, 57] width 7 height 7
checkbox input "*****"
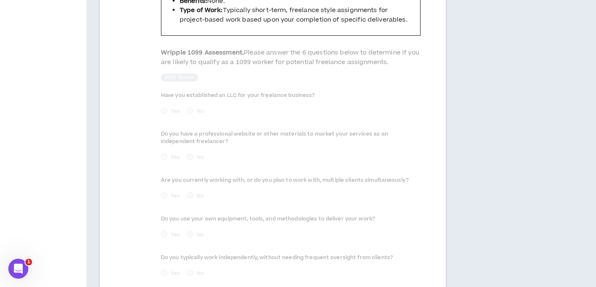
scroll to position [461, 0]
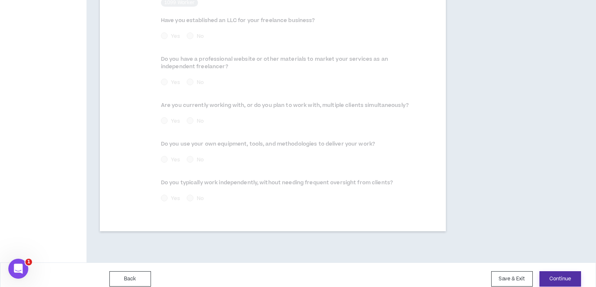
click at [558, 271] on button "Continue" at bounding box center [561, 278] width 42 height 15
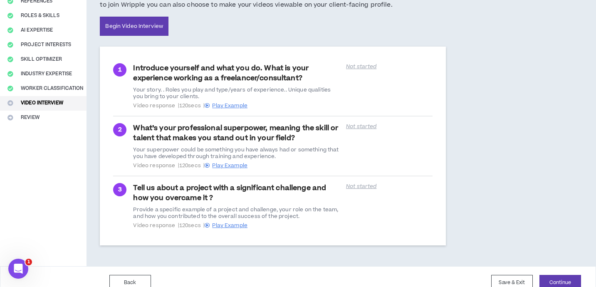
scroll to position [119, 0]
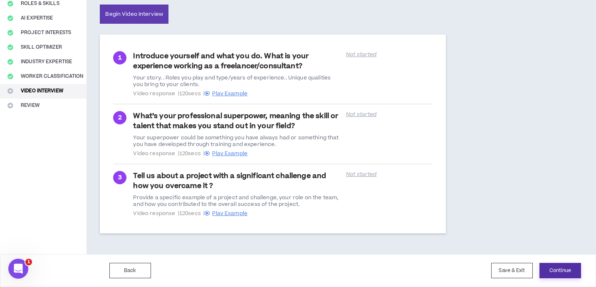
click at [555, 270] on button "Continue" at bounding box center [561, 270] width 42 height 15
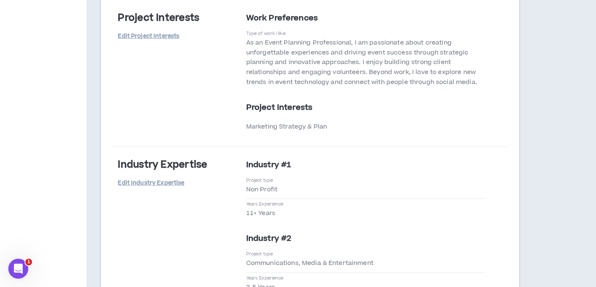
scroll to position [1437, 0]
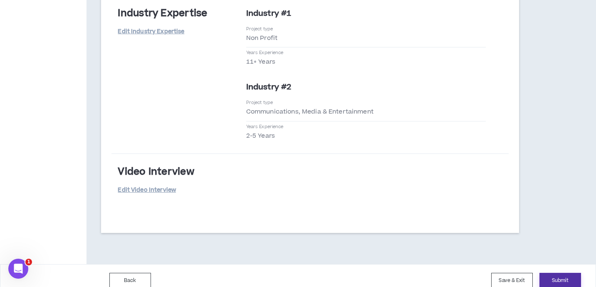
click at [562, 273] on button "Submit" at bounding box center [561, 280] width 42 height 15
